Goal: Connect with others: Connect with others

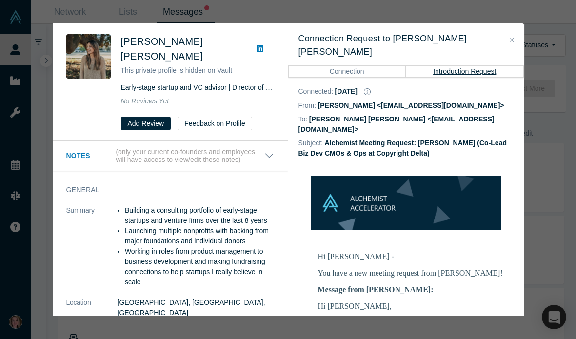
click at [512, 38] on icon "Close" at bounding box center [511, 40] width 4 height 7
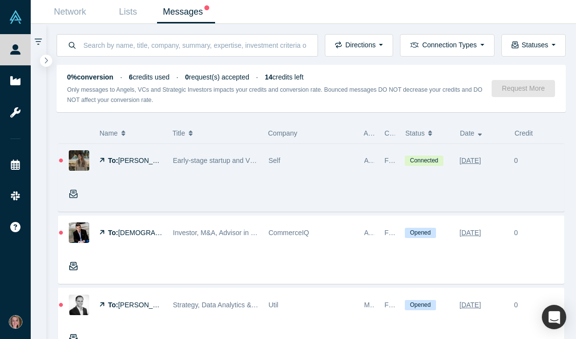
click at [75, 195] on icon "button" at bounding box center [73, 194] width 9 height 9
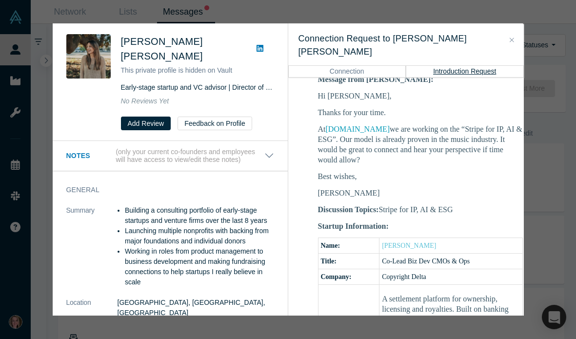
scroll to position [209, 0]
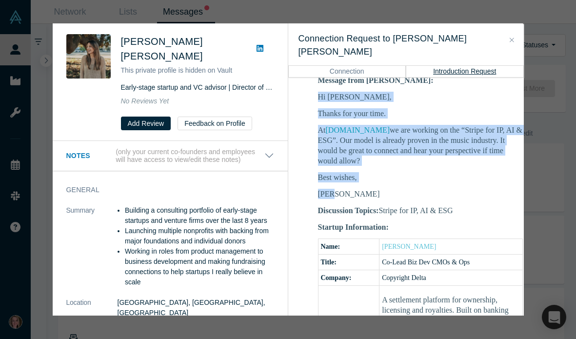
drag, startPoint x: 340, startPoint y: 172, endPoint x: 316, endPoint y: 71, distance: 103.6
click at [316, 71] on td "Hi Courtney - You have a new meeting request from Anna Fahey! Message from Anna…" at bounding box center [420, 317] width 244 height 563
copy div "Hi Courtney, Thanks for your time. At www.copyrightdelta.com we are working on …"
click at [511, 38] on icon "Close" at bounding box center [511, 40] width 4 height 7
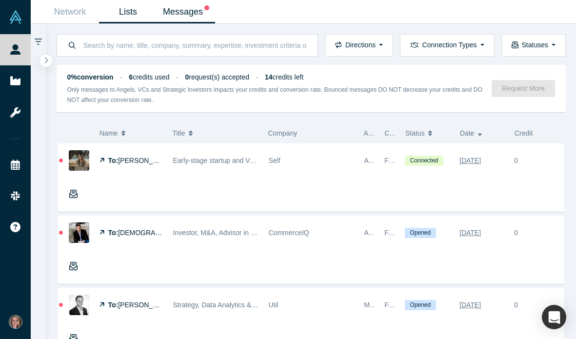
click at [130, 12] on link "Lists" at bounding box center [128, 11] width 58 height 23
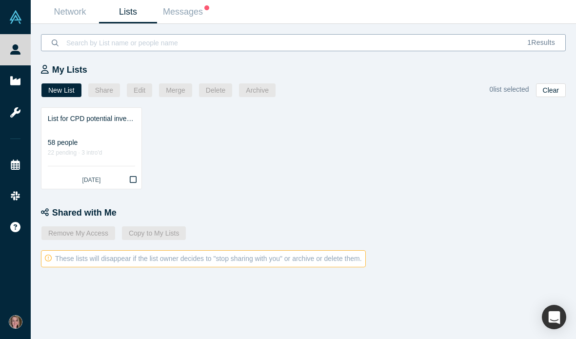
click at [136, 42] on input at bounding box center [290, 42] width 451 height 23
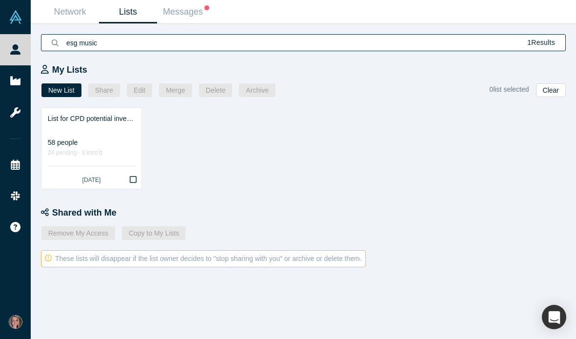
type input "esg music"
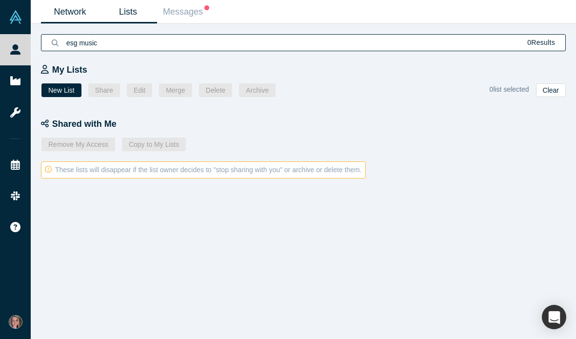
click at [75, 16] on link "Network" at bounding box center [70, 11] width 58 height 23
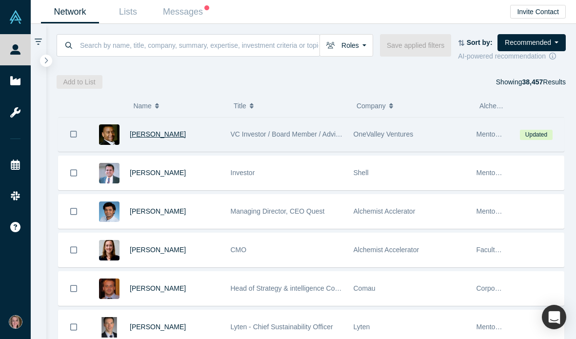
click at [164, 135] on span "Juan Scarlett" at bounding box center [158, 134] width 56 height 8
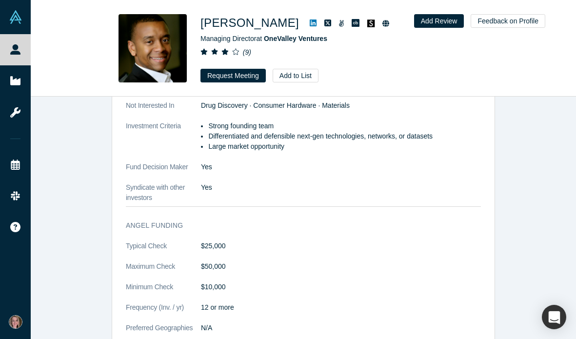
scroll to position [1181, 0]
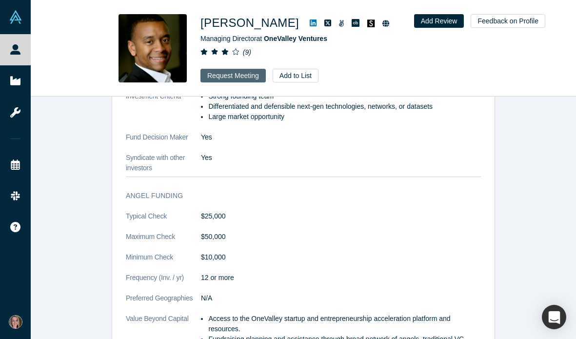
click at [235, 76] on button "Request Meeting" at bounding box center [232, 76] width 65 height 14
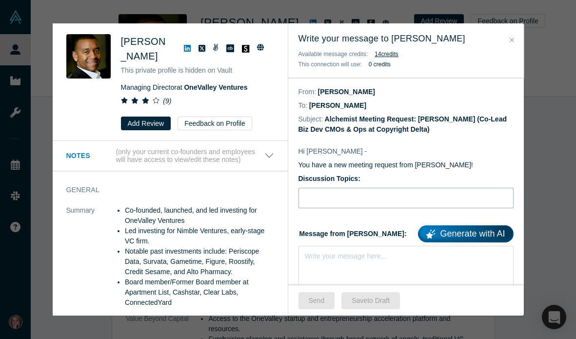
click at [341, 197] on input "Discussion Topics:" at bounding box center [405, 198] width 215 height 20
type input "Stripe for IP, AI & ESG"
click at [347, 253] on div "rdw-editor" at bounding box center [406, 254] width 202 height 10
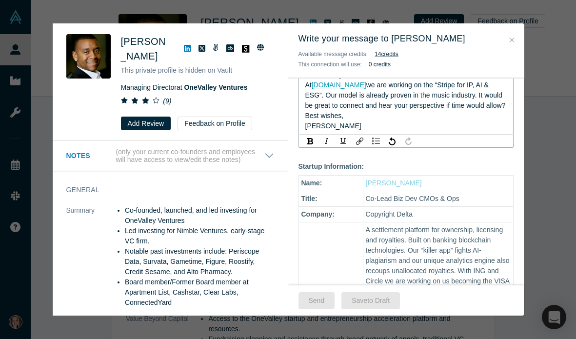
scroll to position [160, 0]
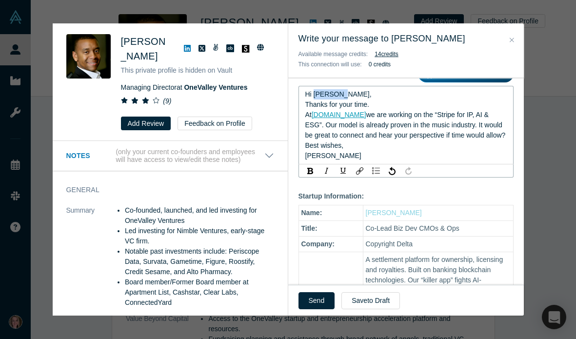
drag, startPoint x: 341, startPoint y: 95, endPoint x: 314, endPoint y: 92, distance: 26.9
click at [314, 92] on span "Hi Courtney," at bounding box center [338, 94] width 66 height 8
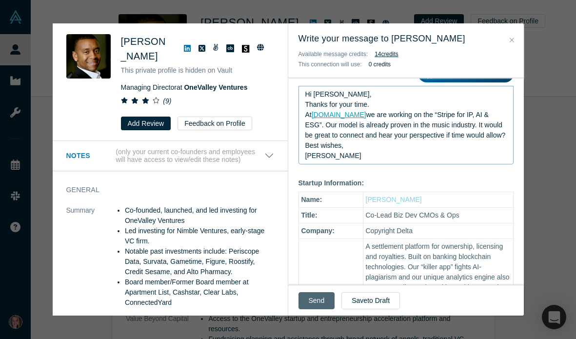
click at [318, 300] on button "Send" at bounding box center [316, 300] width 37 height 17
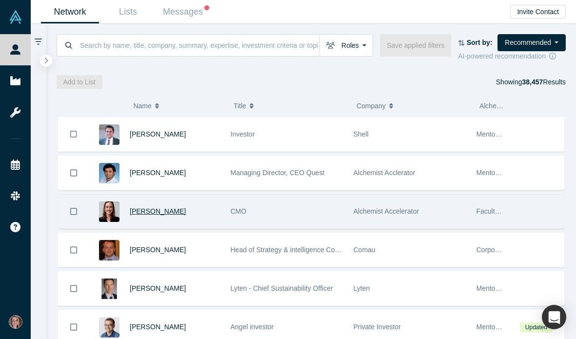
click at [166, 212] on span "Devon Crews" at bounding box center [158, 211] width 56 height 8
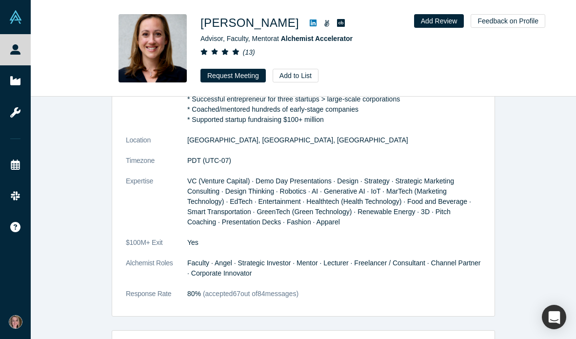
scroll to position [150, 0]
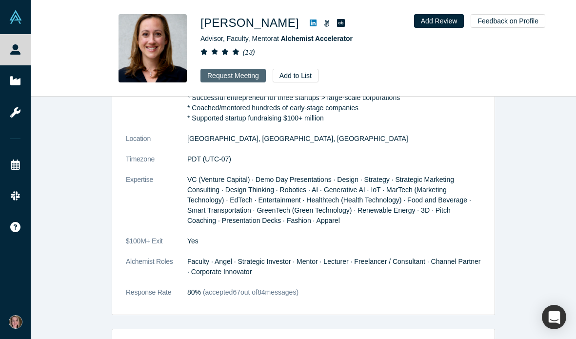
click at [235, 76] on button "Request Meeting" at bounding box center [232, 76] width 65 height 14
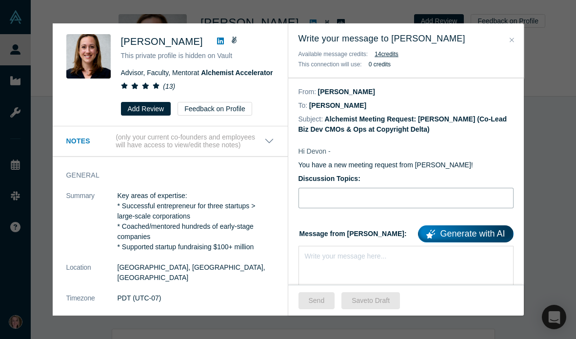
click at [345, 199] on input "Discussion Topics:" at bounding box center [405, 198] width 215 height 20
type input "Stripe for IP, AI & ESG"
click at [318, 263] on div "Write your message here..." at bounding box center [405, 280] width 215 height 68
click at [305, 256] on div "rdw-editor" at bounding box center [406, 254] width 202 height 10
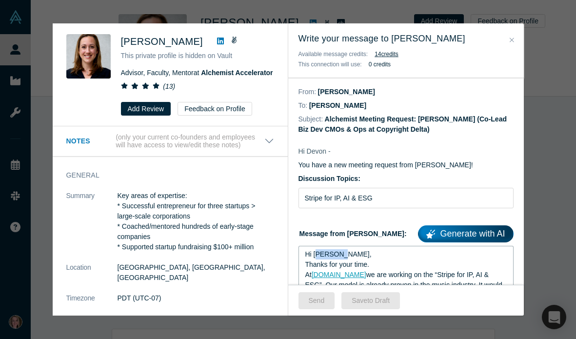
drag, startPoint x: 340, startPoint y: 253, endPoint x: 315, endPoint y: 253, distance: 24.9
click at [315, 253] on span "Hi Courtney," at bounding box center [338, 254] width 66 height 8
click at [306, 299] on button "Send" at bounding box center [316, 300] width 37 height 17
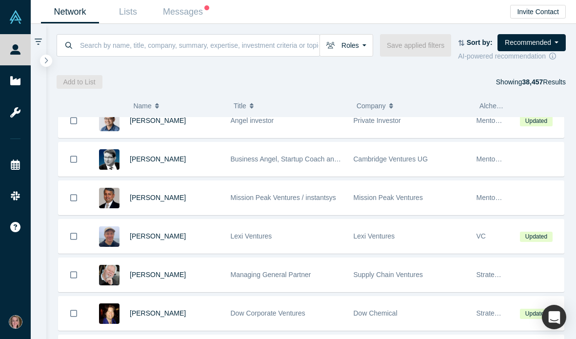
scroll to position [247, 0]
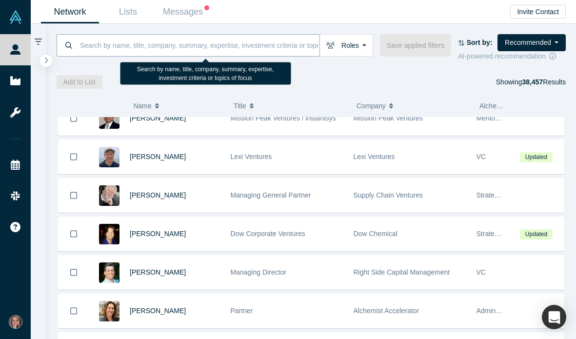
click at [200, 47] on input at bounding box center [199, 45] width 240 height 23
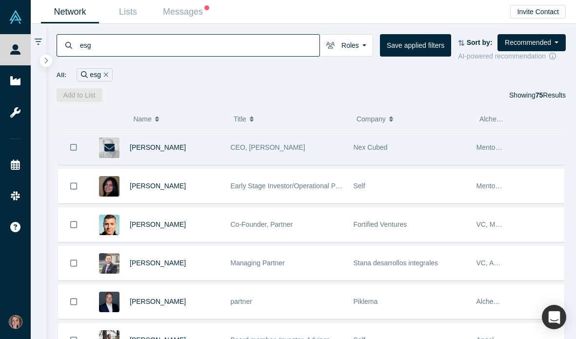
click at [113, 148] on icon at bounding box center [109, 148] width 10 height 8
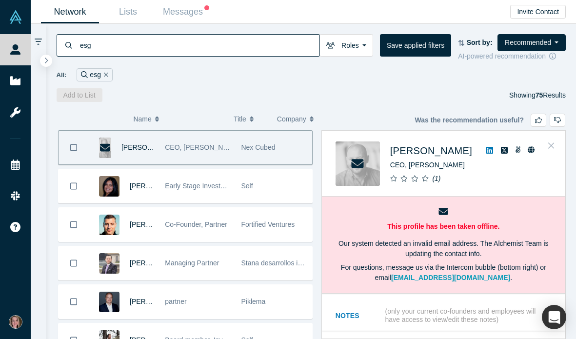
click at [553, 145] on icon "Close" at bounding box center [551, 145] width 6 height 9
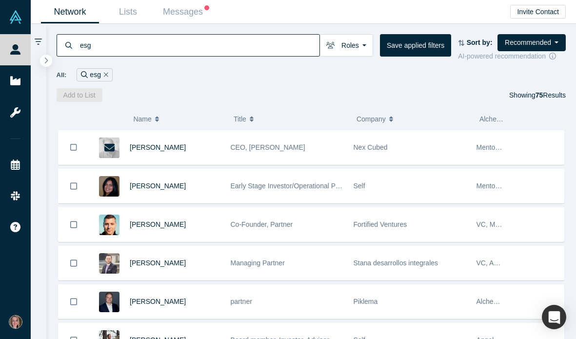
click at [164, 46] on input "esg" at bounding box center [199, 45] width 240 height 23
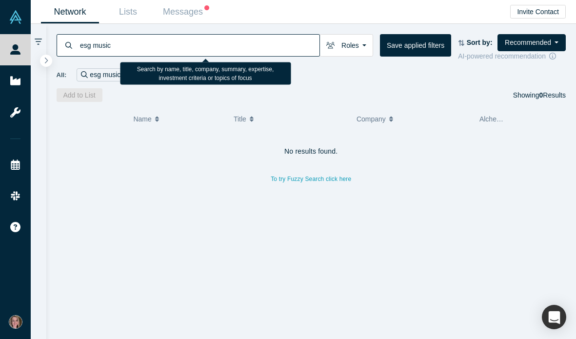
click at [112, 42] on input "esg music" at bounding box center [199, 45] width 240 height 23
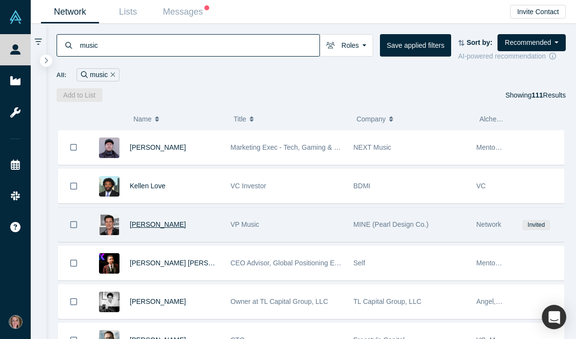
type input "music"
click at [168, 224] on span "Eoin Harrington" at bounding box center [158, 224] width 56 height 8
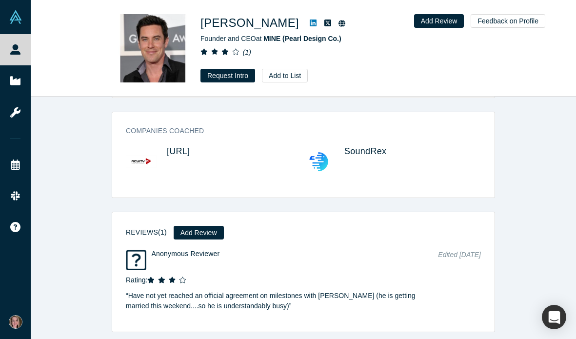
scroll to position [746, 0]
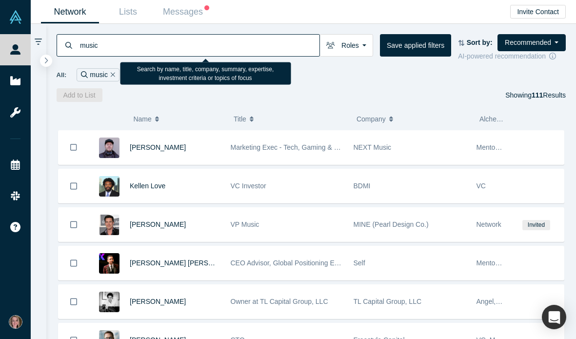
click at [180, 43] on input "music" at bounding box center [199, 45] width 240 height 23
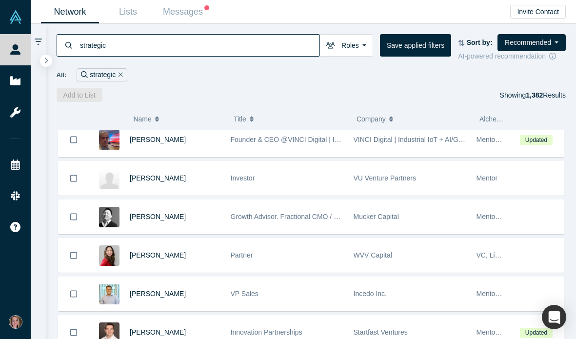
scroll to position [239, 0]
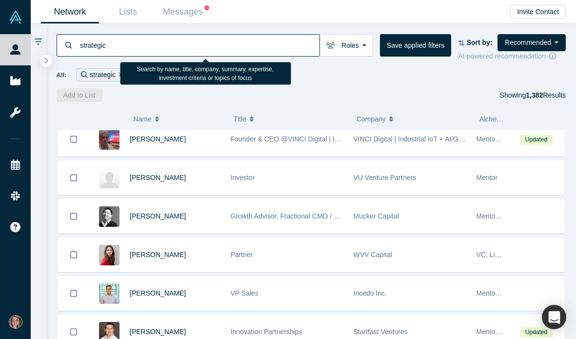
click at [181, 48] on input "strategic" at bounding box center [199, 45] width 240 height 23
type input "payments"
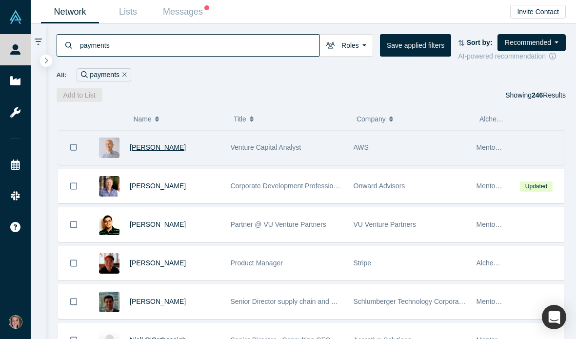
click at [149, 150] on span "Alex Ha" at bounding box center [158, 147] width 56 height 8
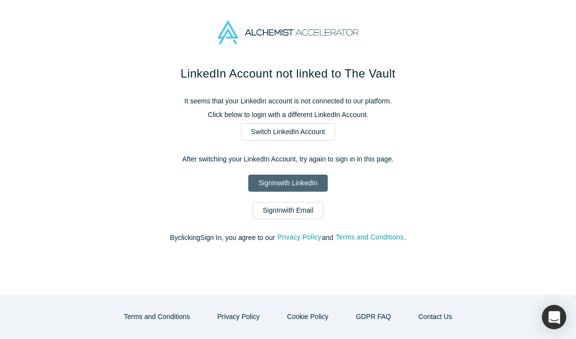
click at [303, 176] on link "Sign In with LinkedIn" at bounding box center [287, 183] width 79 height 17
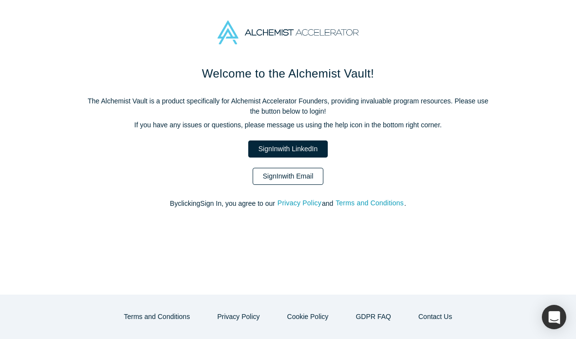
click at [304, 176] on link "Sign In with Email" at bounding box center [288, 176] width 71 height 17
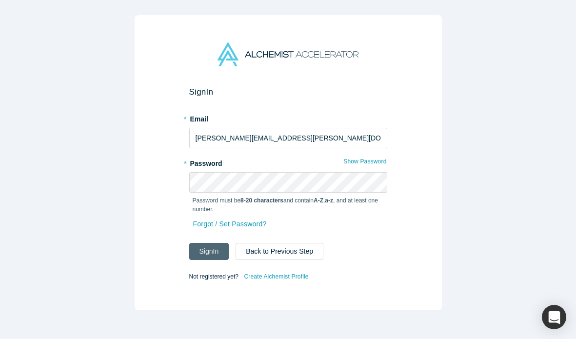
click at [212, 248] on button "Sign In" at bounding box center [209, 251] width 40 height 17
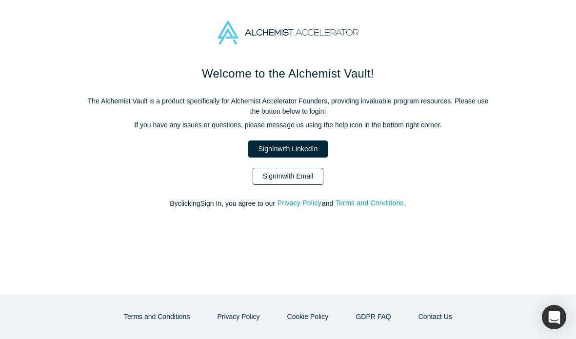
click at [293, 168] on link "Sign In with Email" at bounding box center [288, 176] width 71 height 17
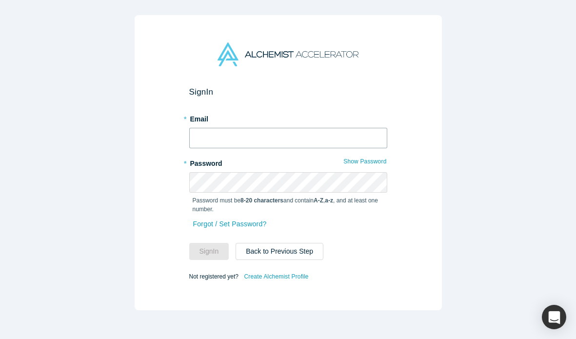
type input "[PERSON_NAME][EMAIL_ADDRESS][PERSON_NAME][DOMAIN_NAME]"
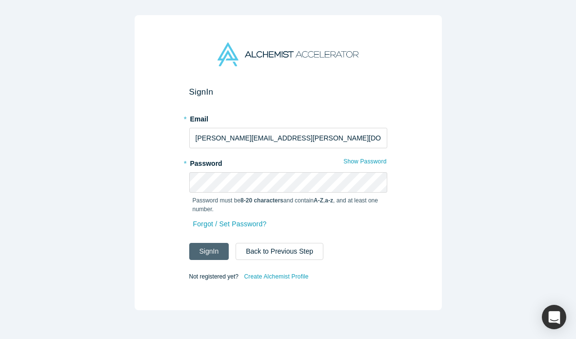
click at [213, 251] on button "Sign In" at bounding box center [209, 251] width 40 height 17
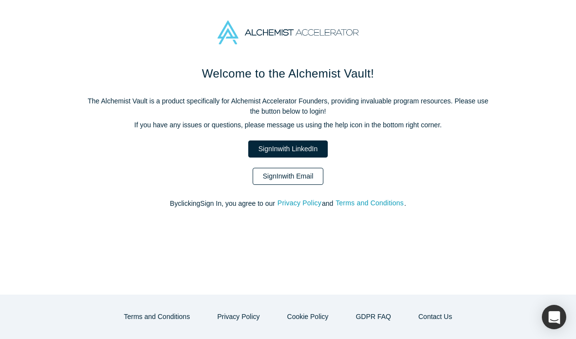
click at [295, 173] on link "Sign In with Email" at bounding box center [288, 176] width 71 height 17
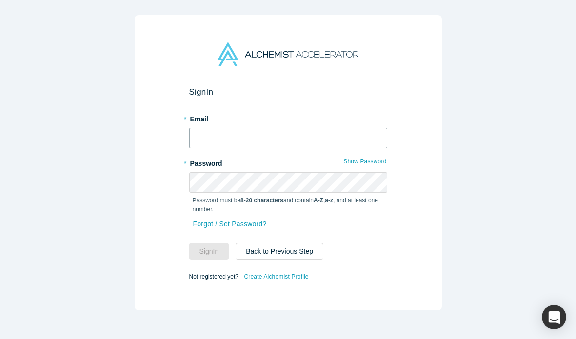
type input "[PERSON_NAME][EMAIL_ADDRESS][PERSON_NAME][DOMAIN_NAME]"
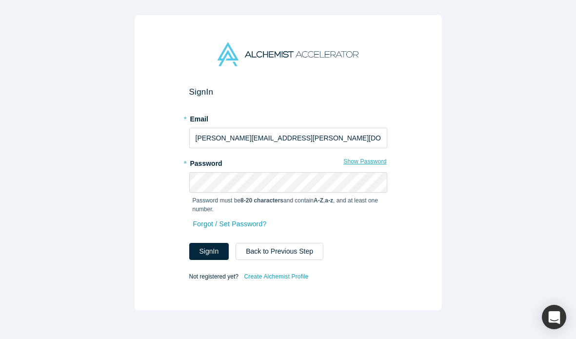
click at [361, 161] on button "Show Password" at bounding box center [365, 161] width 44 height 13
click at [214, 245] on button "Sign In" at bounding box center [209, 251] width 40 height 17
